Goal: Entertainment & Leisure: Consume media (video, audio)

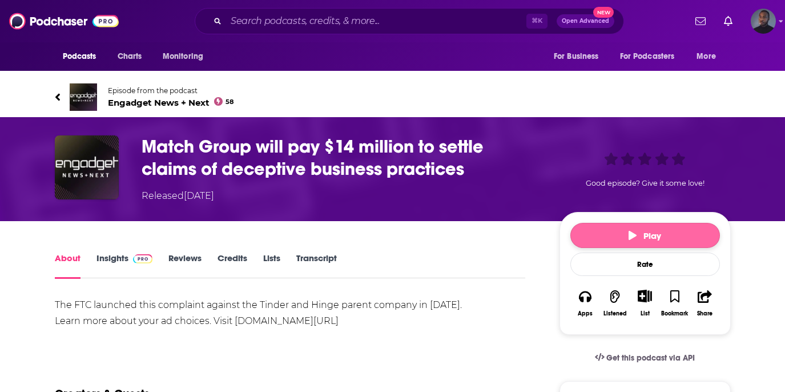
click at [616, 237] on button "Play" at bounding box center [646, 235] width 150 height 25
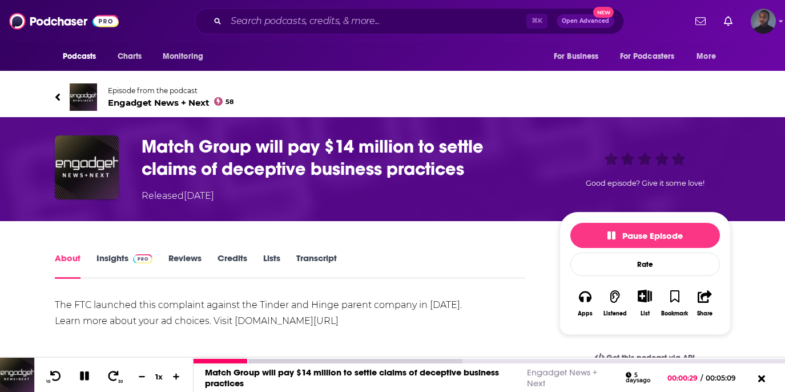
click at [319, 358] on div at bounding box center [490, 361] width 592 height 6
click at [322, 359] on div at bounding box center [328, 361] width 269 height 5
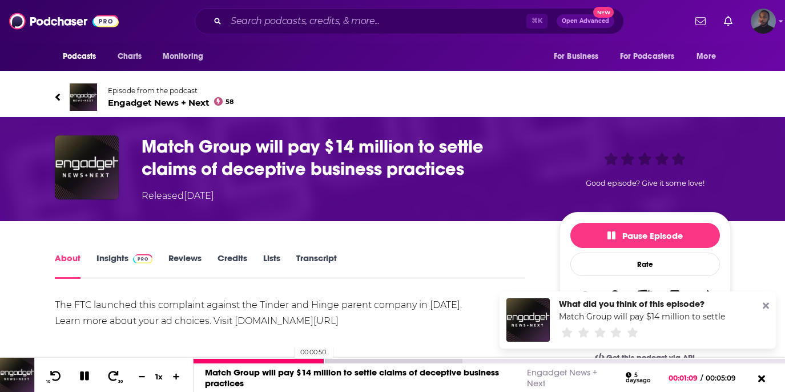
click at [288, 359] on div at bounding box center [259, 361] width 131 height 5
click at [271, 360] on div at bounding box center [242, 361] width 97 height 5
click at [251, 362] on div at bounding box center [233, 361] width 79 height 5
click at [157, 101] on span "Engadget News + Next 58" at bounding box center [171, 102] width 126 height 11
